Goal: Find specific page/section: Find specific page/section

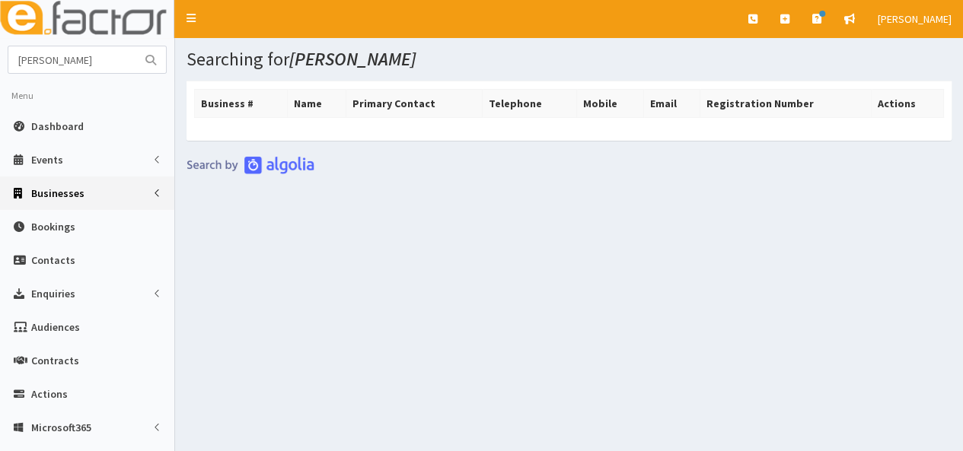
click at [58, 193] on span "Businesses" at bounding box center [57, 193] width 53 height 14
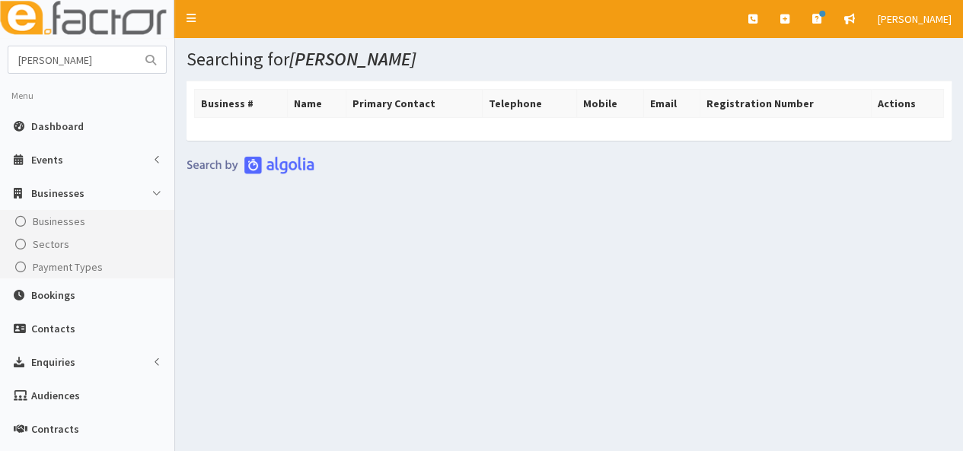
scroll to position [292, 0]
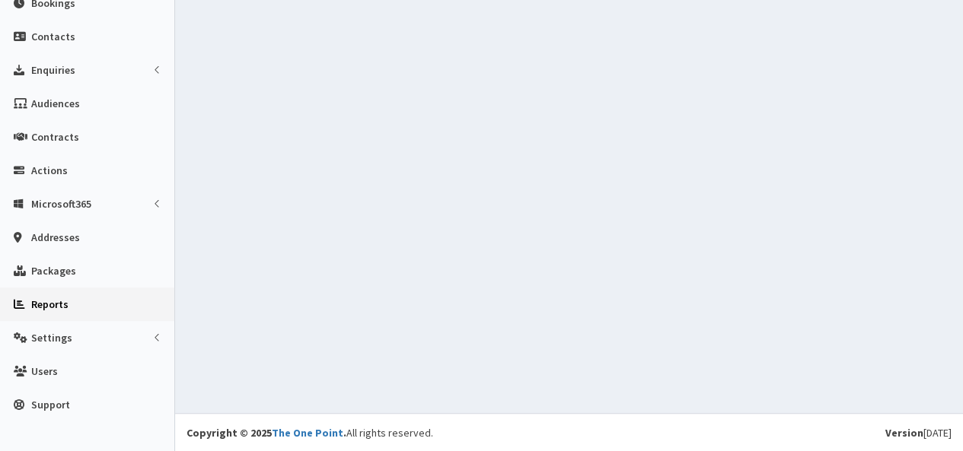
click at [38, 303] on span "Reports" at bounding box center [49, 305] width 37 height 14
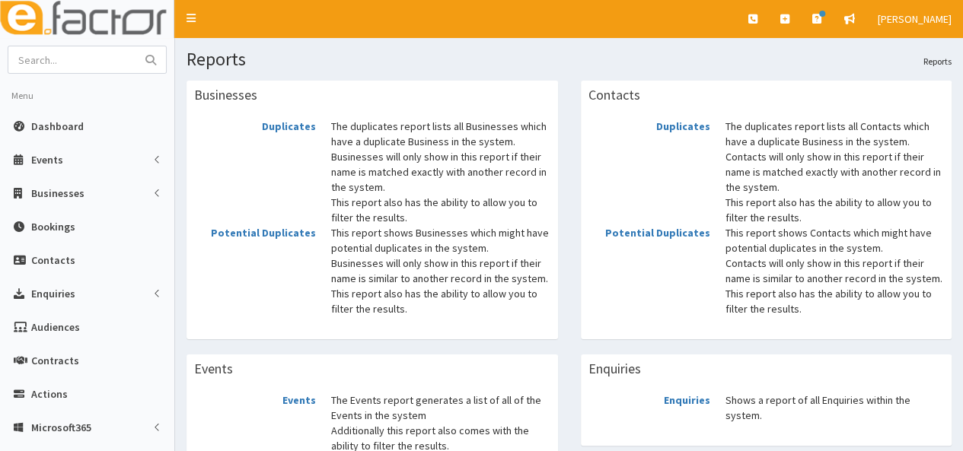
scroll to position [224, 0]
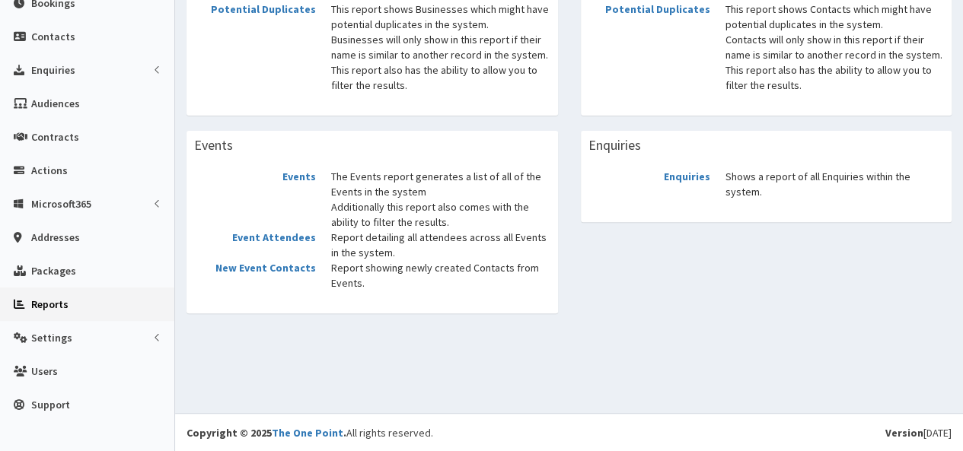
click at [272, 372] on div "Reports Reports Businesses Duplicates The duplicates report lists all Businesse…" at bounding box center [569, 113] width 788 height 599
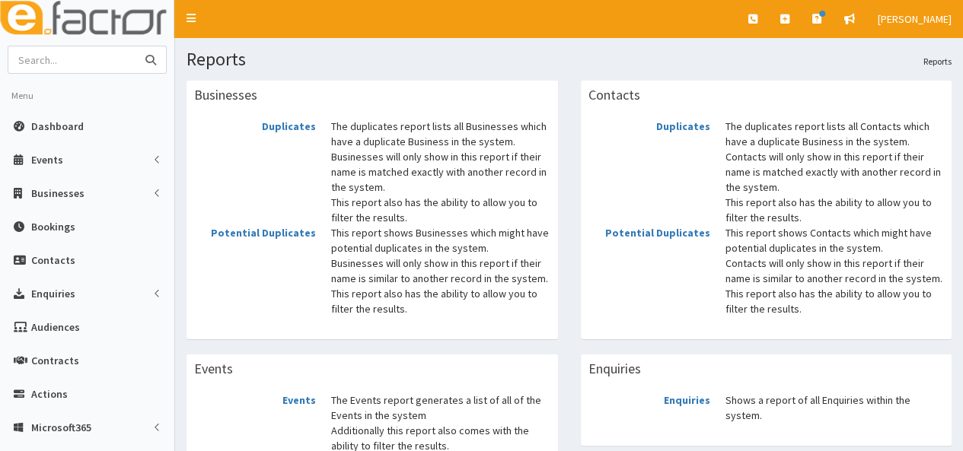
click at [91, 65] on input "text" at bounding box center [72, 59] width 128 height 27
type input "haagensens"
click at [135, 46] on button "submit" at bounding box center [150, 59] width 30 height 27
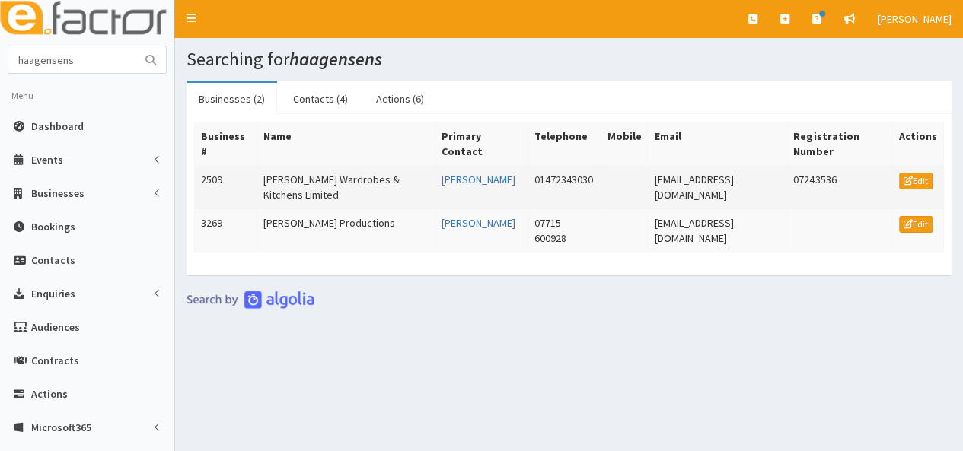
click at [283, 190] on td "[PERSON_NAME] Wardrobes & Kitchens Limited" at bounding box center [346, 187] width 178 height 43
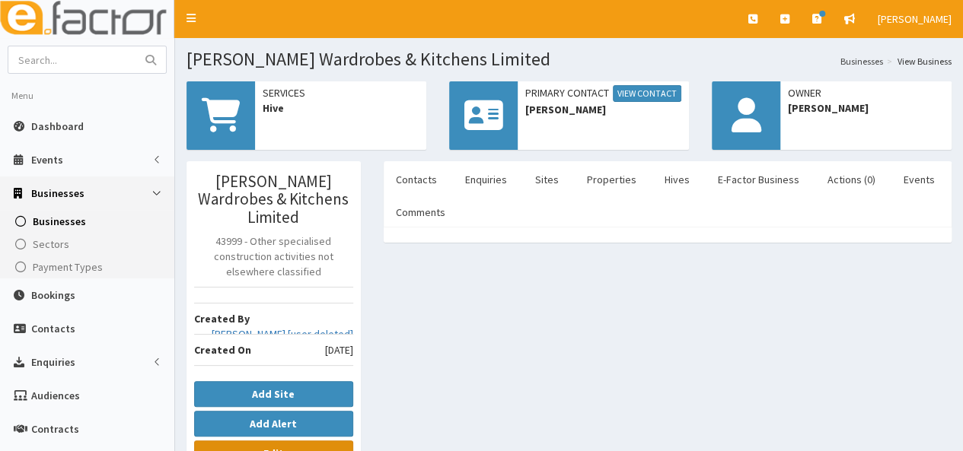
click at [283, 441] on link "Edit" at bounding box center [273, 454] width 159 height 26
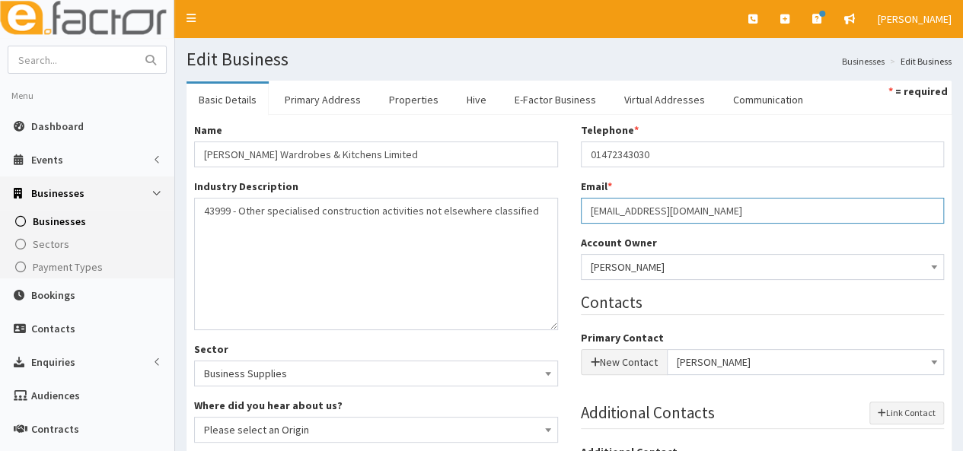
drag, startPoint x: 696, startPoint y: 212, endPoint x: 588, endPoint y: 210, distance: 107.3
click at [588, 210] on input "admin@haagensenwardrobes.com" at bounding box center [763, 211] width 364 height 26
drag, startPoint x: 758, startPoint y: 212, endPoint x: 588, endPoint y: 215, distance: 170.5
click at [588, 215] on input "admin@haagensenwardrobes.com" at bounding box center [763, 211] width 364 height 26
click at [94, 68] on input "text" at bounding box center [72, 59] width 128 height 27
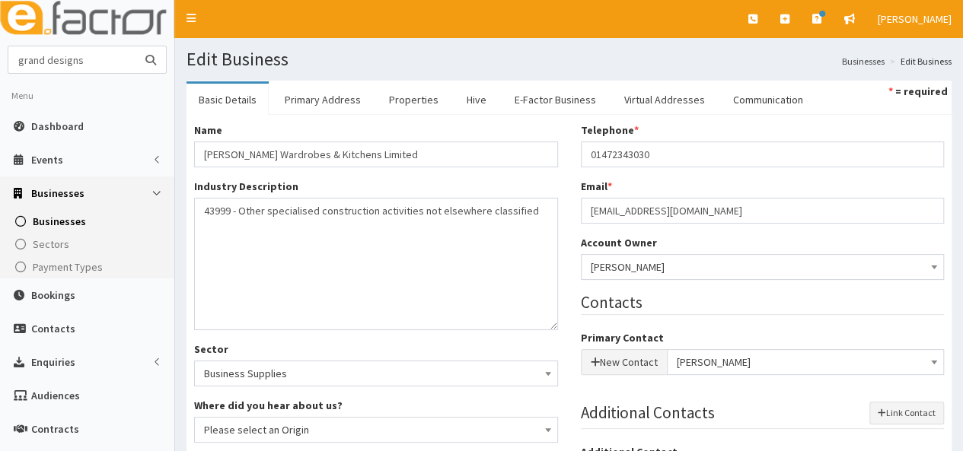
type input "grand designs"
click at [135, 46] on button "submit" at bounding box center [150, 59] width 30 height 27
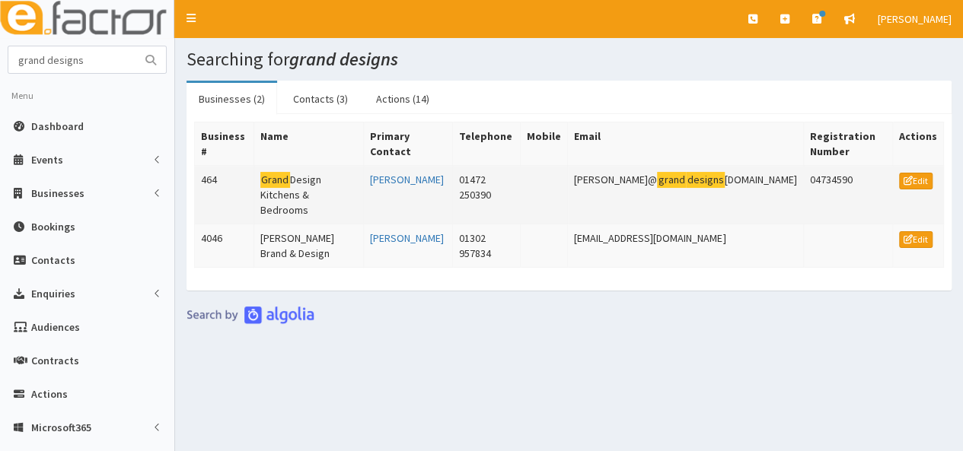
click at [686, 185] on mark "Grand" at bounding box center [705, 180] width 39 height 16
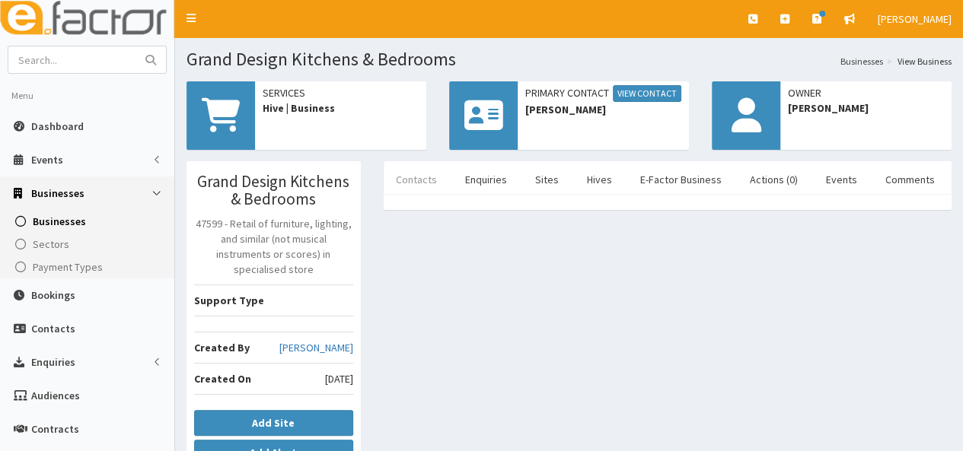
click at [419, 180] on link "Contacts" at bounding box center [416, 180] width 65 height 32
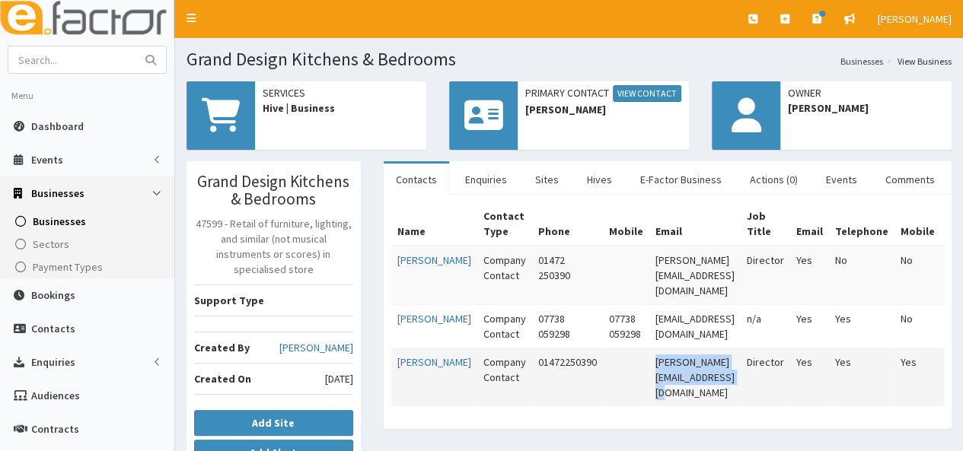
drag, startPoint x: 760, startPoint y: 345, endPoint x: 610, endPoint y: 357, distance: 149.7
click at [649, 357] on td "sophie@granddesignservices.com" at bounding box center [694, 378] width 91 height 59
copy td "sophie@granddesignservices.com"
click at [88, 59] on input "text" at bounding box center [72, 59] width 128 height 27
type input "uk trailer parts#"
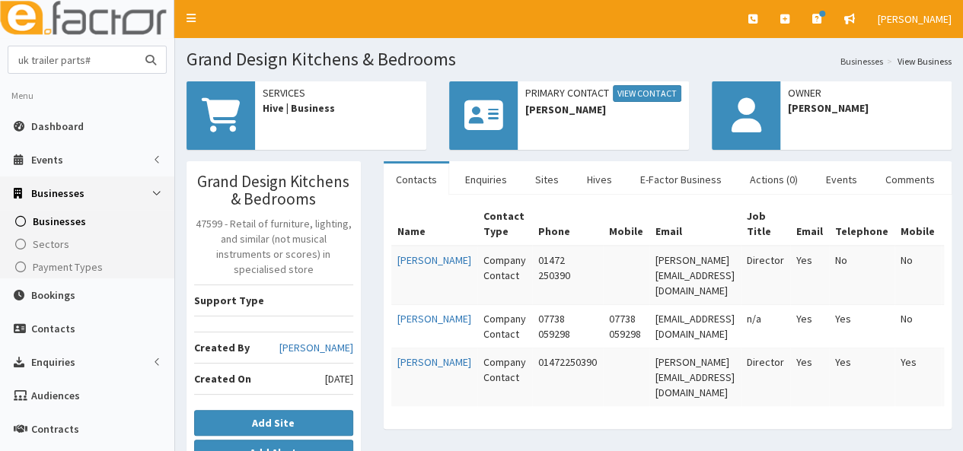
click at [135, 46] on button "submit" at bounding box center [150, 59] width 30 height 27
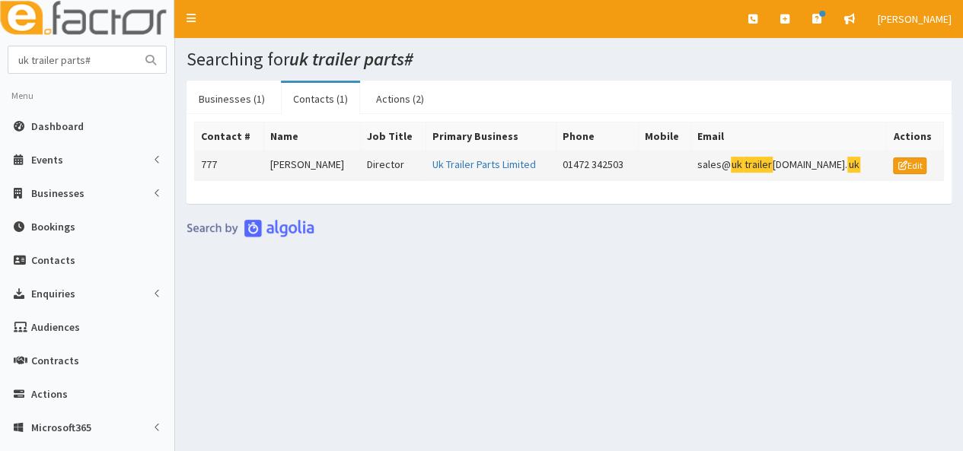
click at [301, 164] on td "[PERSON_NAME]" at bounding box center [312, 166] width 97 height 30
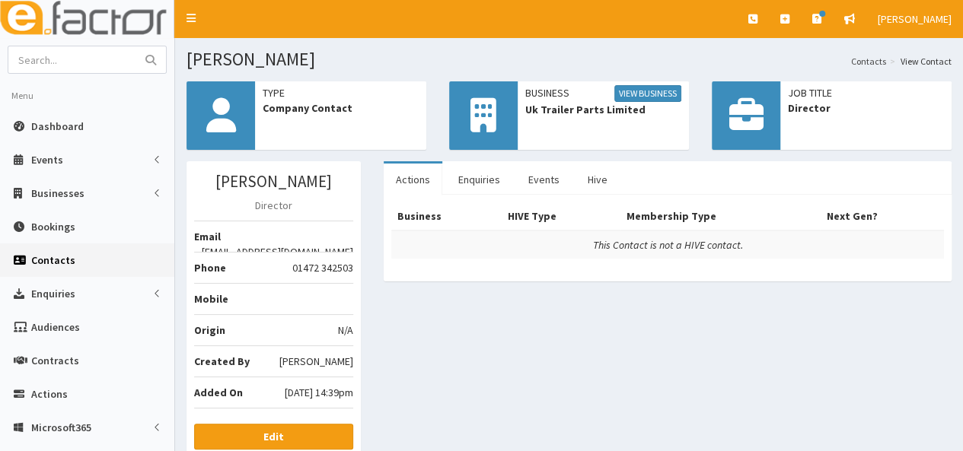
click at [335, 104] on span "Company Contact" at bounding box center [341, 107] width 156 height 15
click at [628, 100] on link "View Business" at bounding box center [647, 93] width 67 height 17
